Goal: Find specific page/section: Find specific page/section

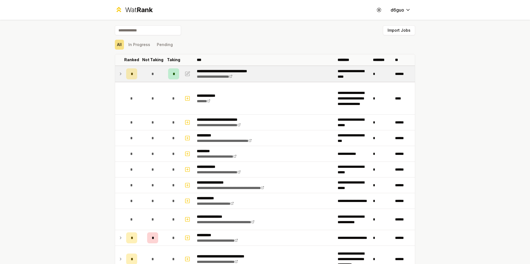
click at [118, 73] on icon at bounding box center [120, 74] width 4 height 7
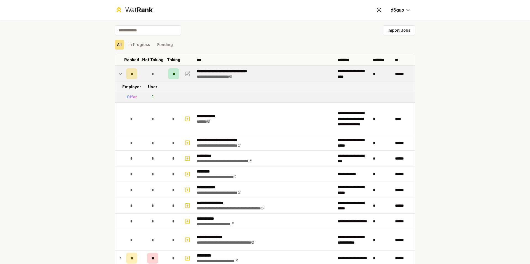
click at [118, 73] on icon at bounding box center [120, 74] width 4 height 7
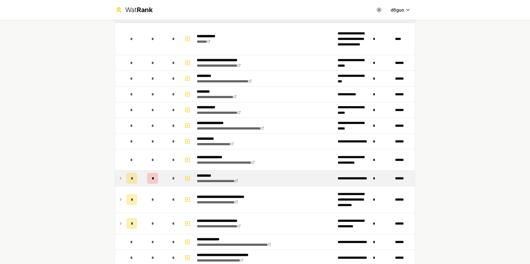
click at [121, 180] on td at bounding box center [119, 178] width 9 height 15
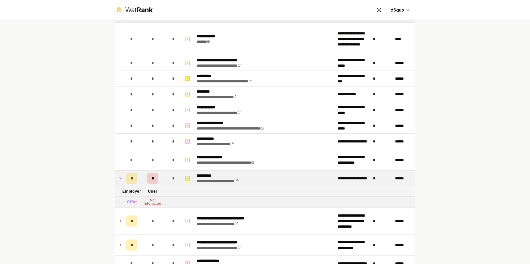
click at [121, 179] on td at bounding box center [119, 178] width 9 height 15
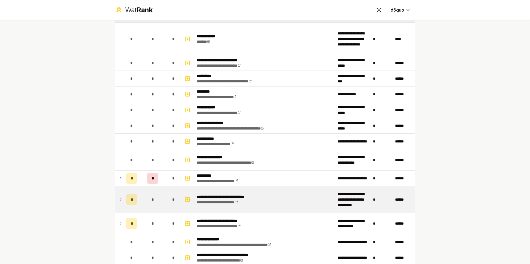
scroll to position [82, 0]
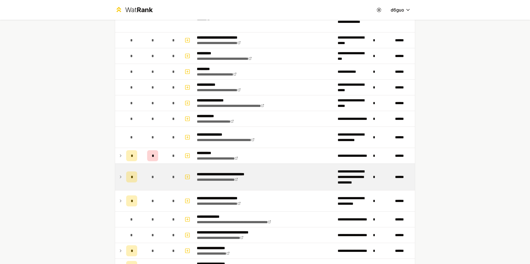
click at [119, 192] on td at bounding box center [119, 201] width 9 height 21
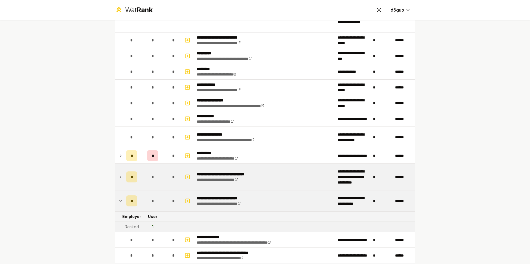
click at [120, 177] on icon at bounding box center [120, 177] width 4 height 7
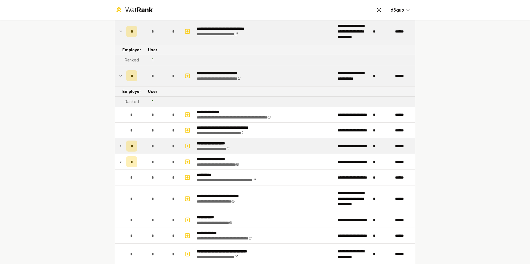
scroll to position [227, 0]
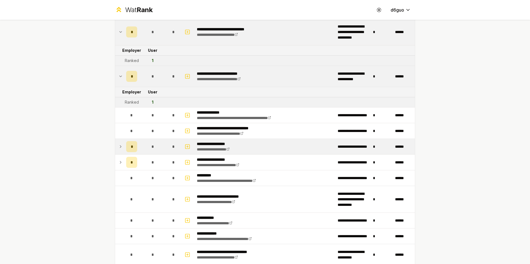
click at [124, 151] on td "*" at bounding box center [131, 146] width 15 height 15
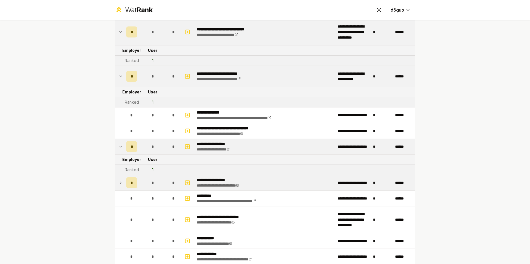
click at [121, 183] on td at bounding box center [119, 182] width 9 height 15
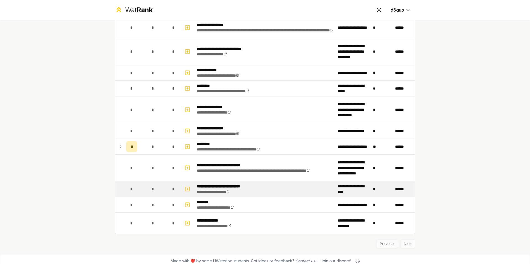
scroll to position [869, 0]
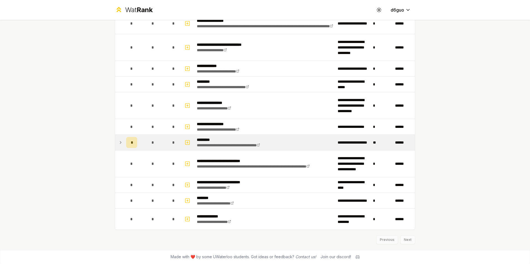
click at [115, 146] on td at bounding box center [119, 142] width 9 height 15
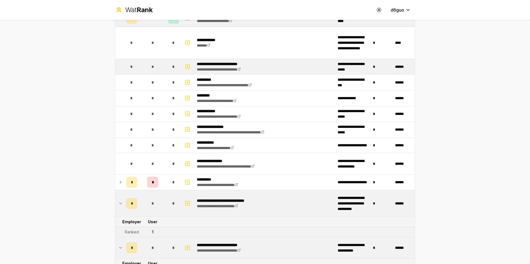
scroll to position [0, 0]
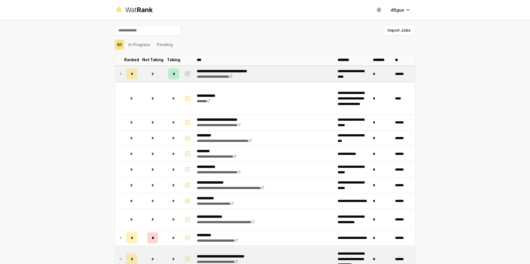
click at [118, 70] on td at bounding box center [119, 73] width 9 height 15
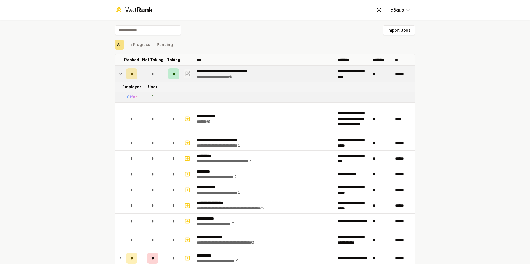
click at [185, 73] on icon "button" at bounding box center [188, 74] width 6 height 7
